Goal: Find specific page/section: Find specific page/section

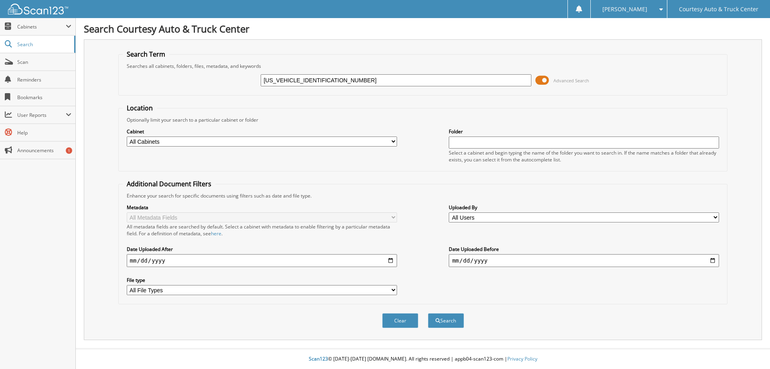
type input "[US_VEHICLE_IDENTIFICATION_NUMBER]"
click at [571, 79] on span "Advanced Search" at bounding box center [572, 80] width 36 height 6
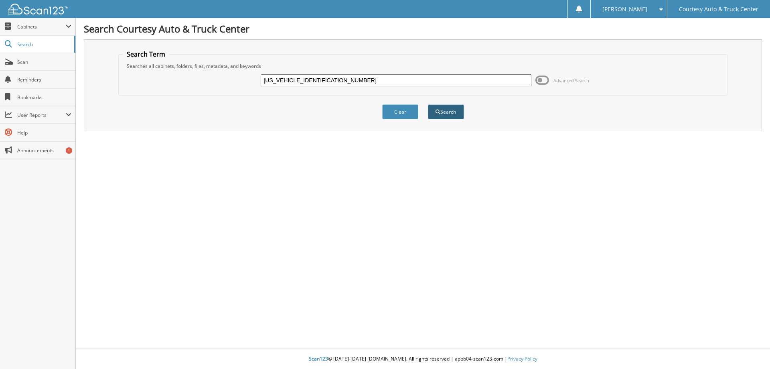
click at [451, 111] on button "Search" at bounding box center [446, 111] width 36 height 15
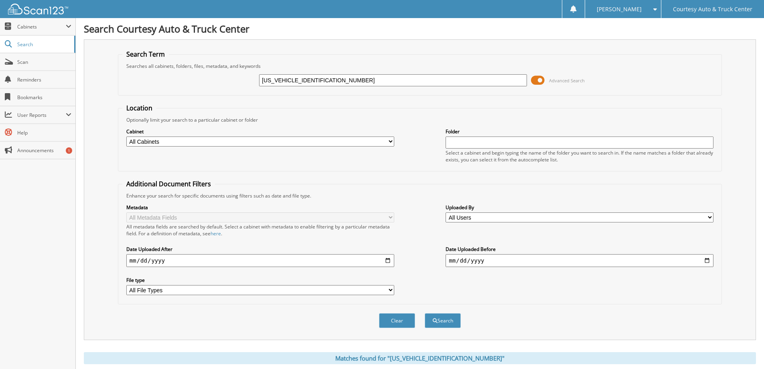
click at [568, 79] on span "Advanced Search" at bounding box center [567, 80] width 36 height 6
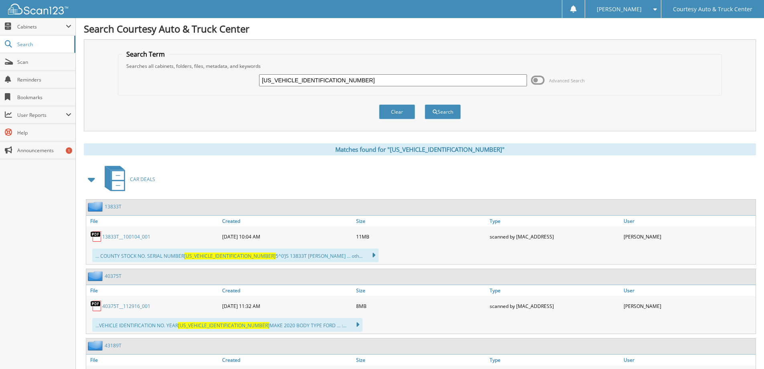
click at [128, 235] on link "13833T__100104_001" at bounding box center [126, 236] width 48 height 7
